Goal: Find contact information

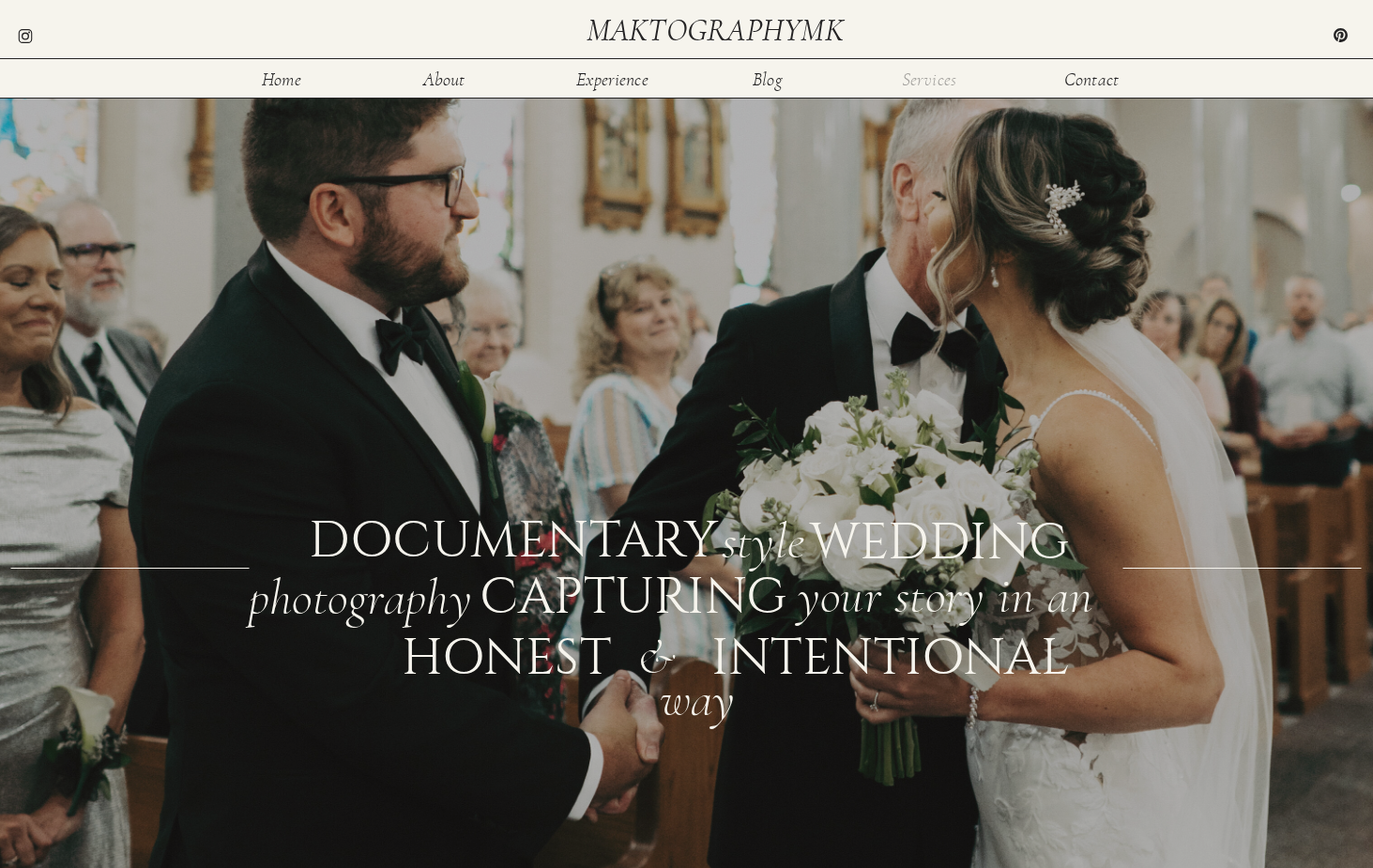
click at [927, 72] on nav "Services" at bounding box center [929, 78] width 61 height 16
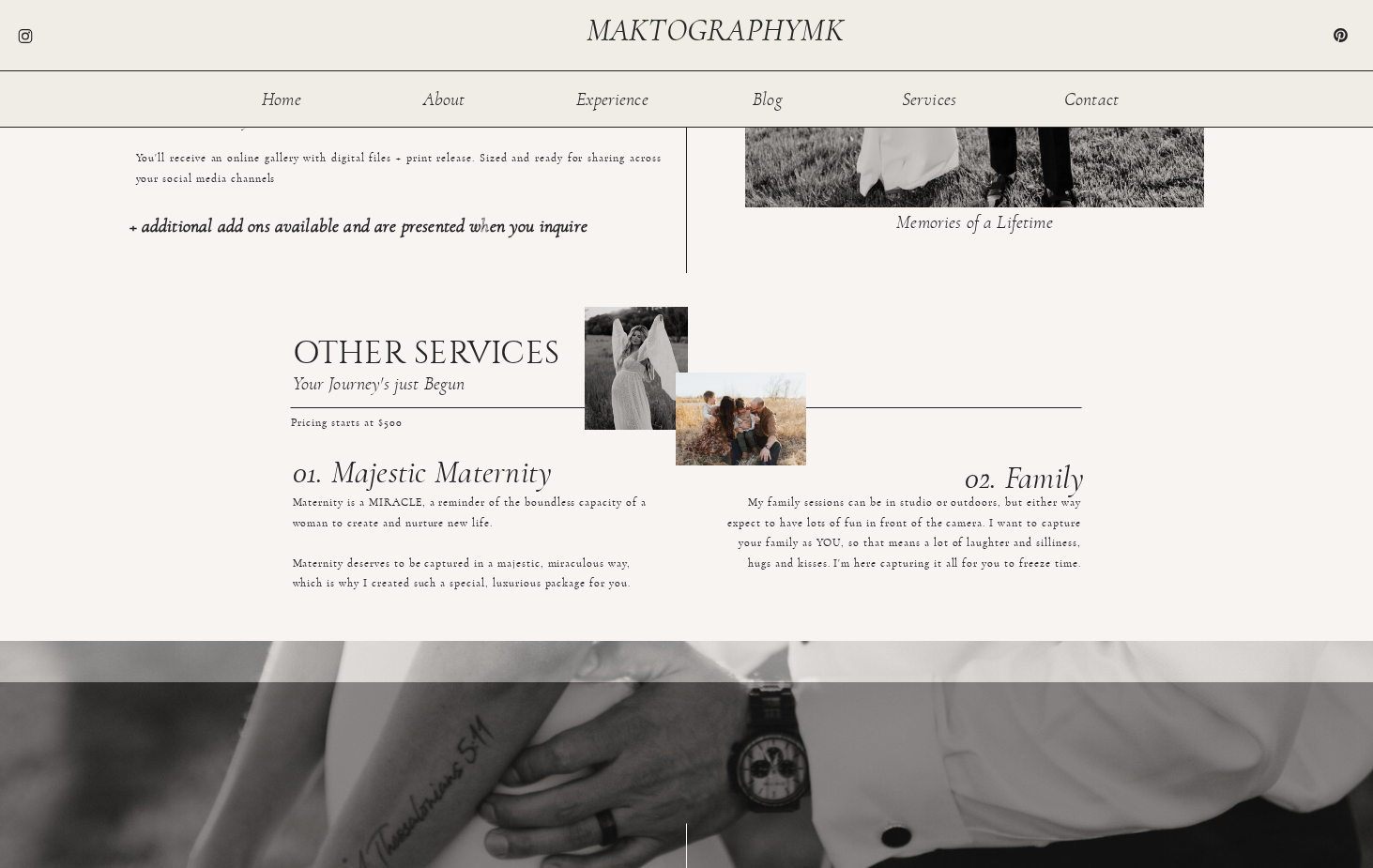
scroll to position [1882, 0]
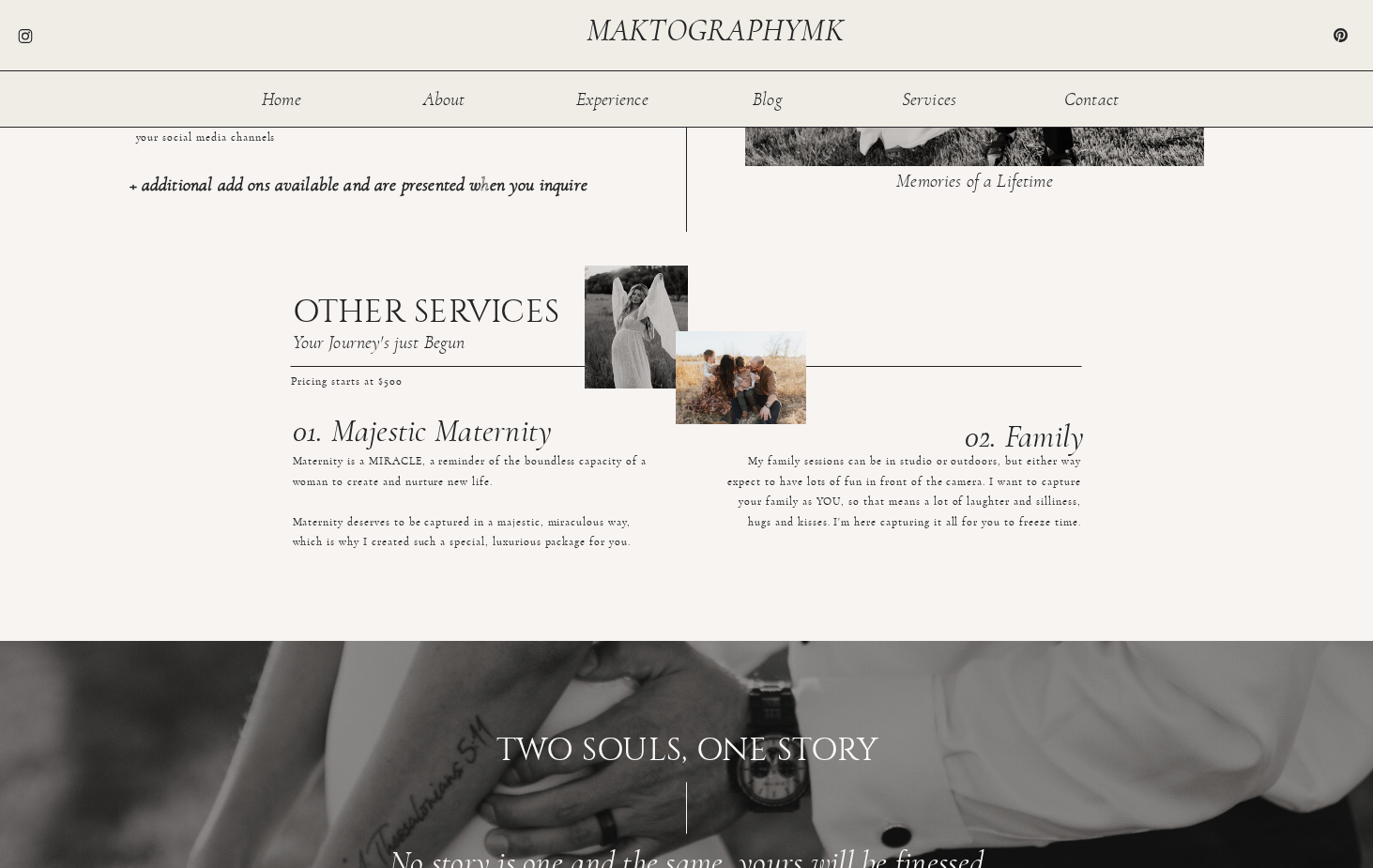
click at [1065, 95] on nav "Contact" at bounding box center [1091, 98] width 61 height 16
